Goal: Find specific page/section

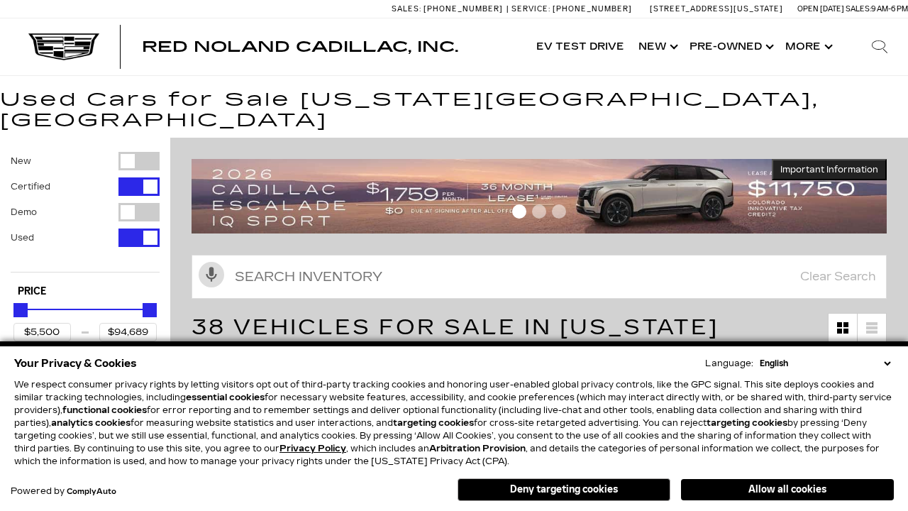
scroll to position [664, 0]
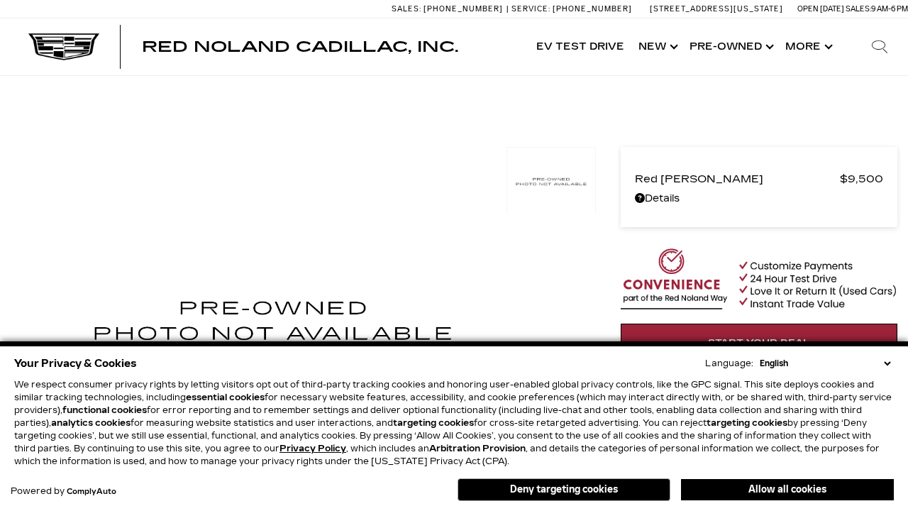
scroll to position [763, 0]
